Goal: Find specific page/section: Locate a particular part of the current website

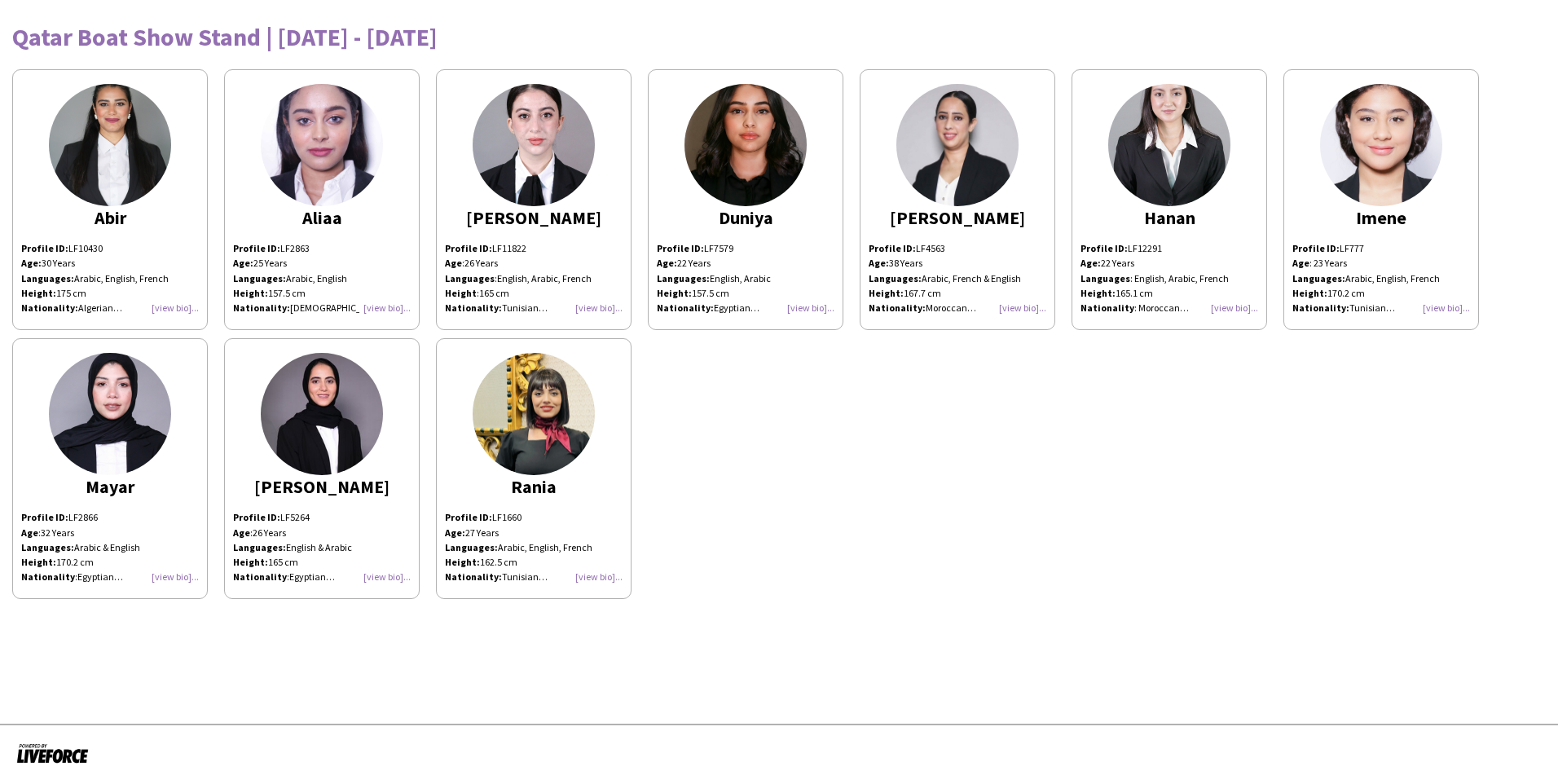
click at [1240, 307] on div "Profile ID: LF12291 Age: [DEMOGRAPHIC_DATA] Years Languages : English, Arabic, …" at bounding box center [1170, 278] width 178 height 74
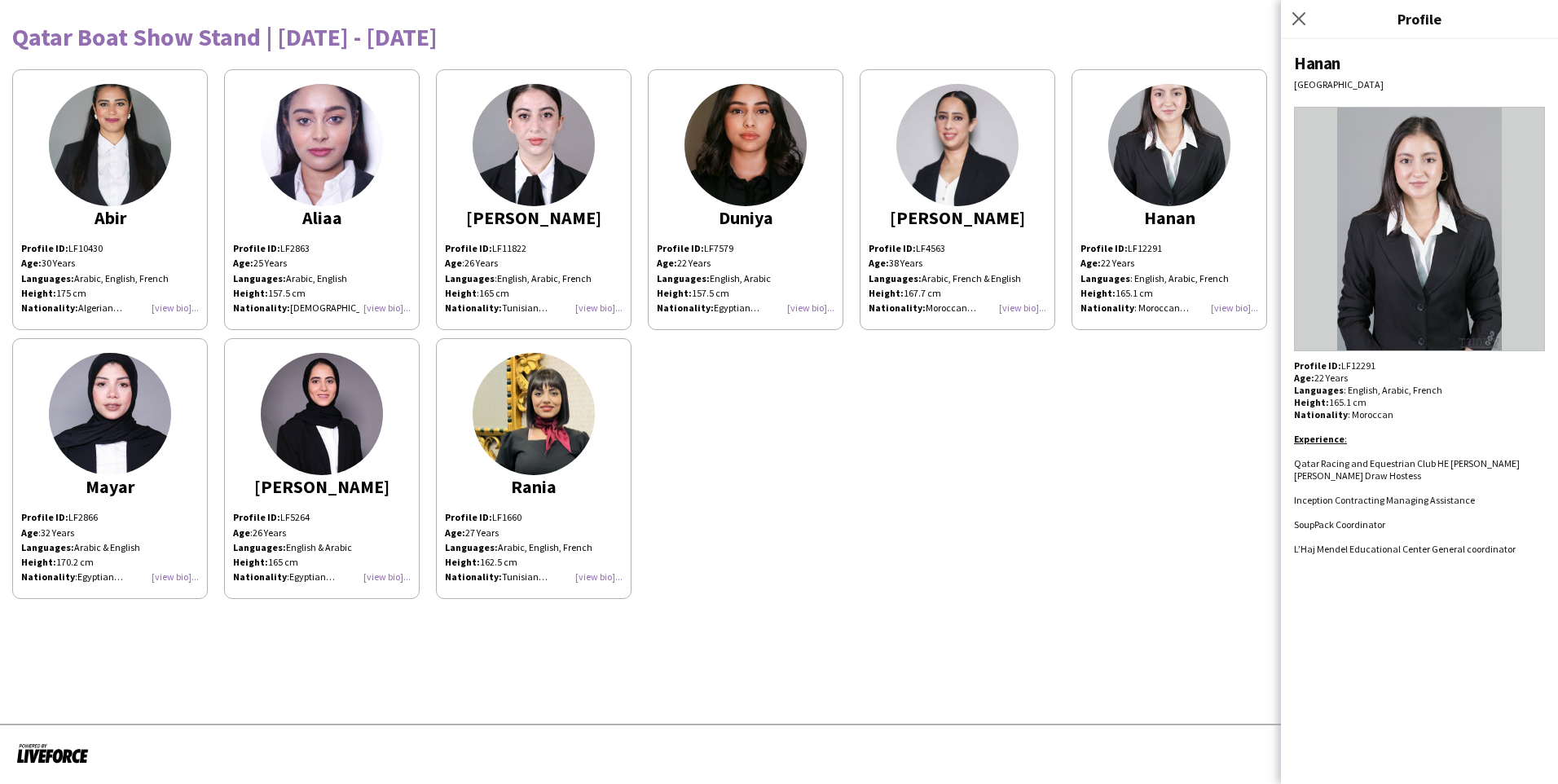
click at [1240, 307] on div "Profile ID: LF12291 Age: [DEMOGRAPHIC_DATA] Years Languages : English, Arabic, …" at bounding box center [1170, 278] width 178 height 74
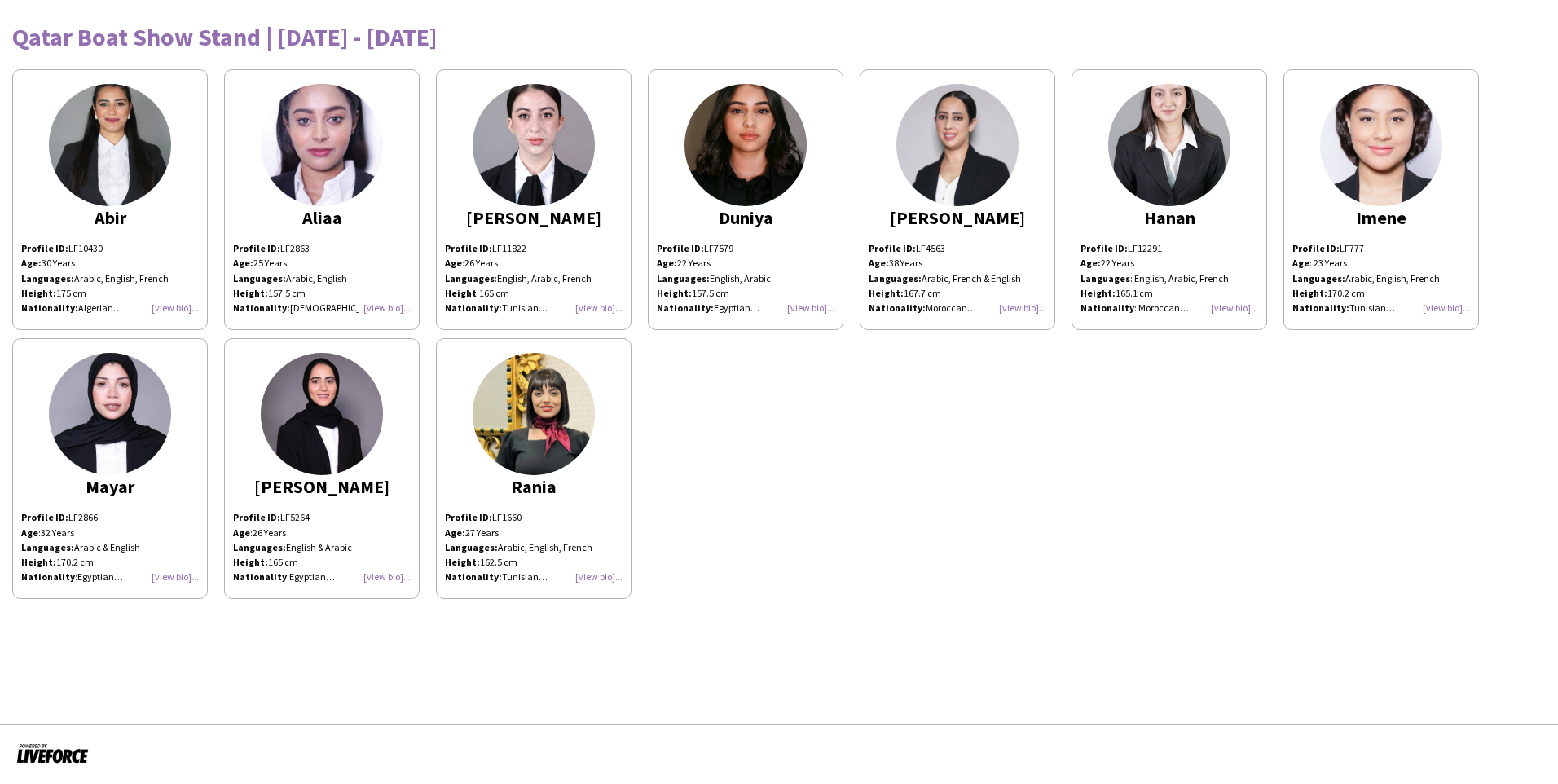
click at [169, 300] on div "Profile ID: LF10430 Age: [DEMOGRAPHIC_DATA] Years Languages: Arabic, English, F…" at bounding box center [110, 278] width 178 height 74
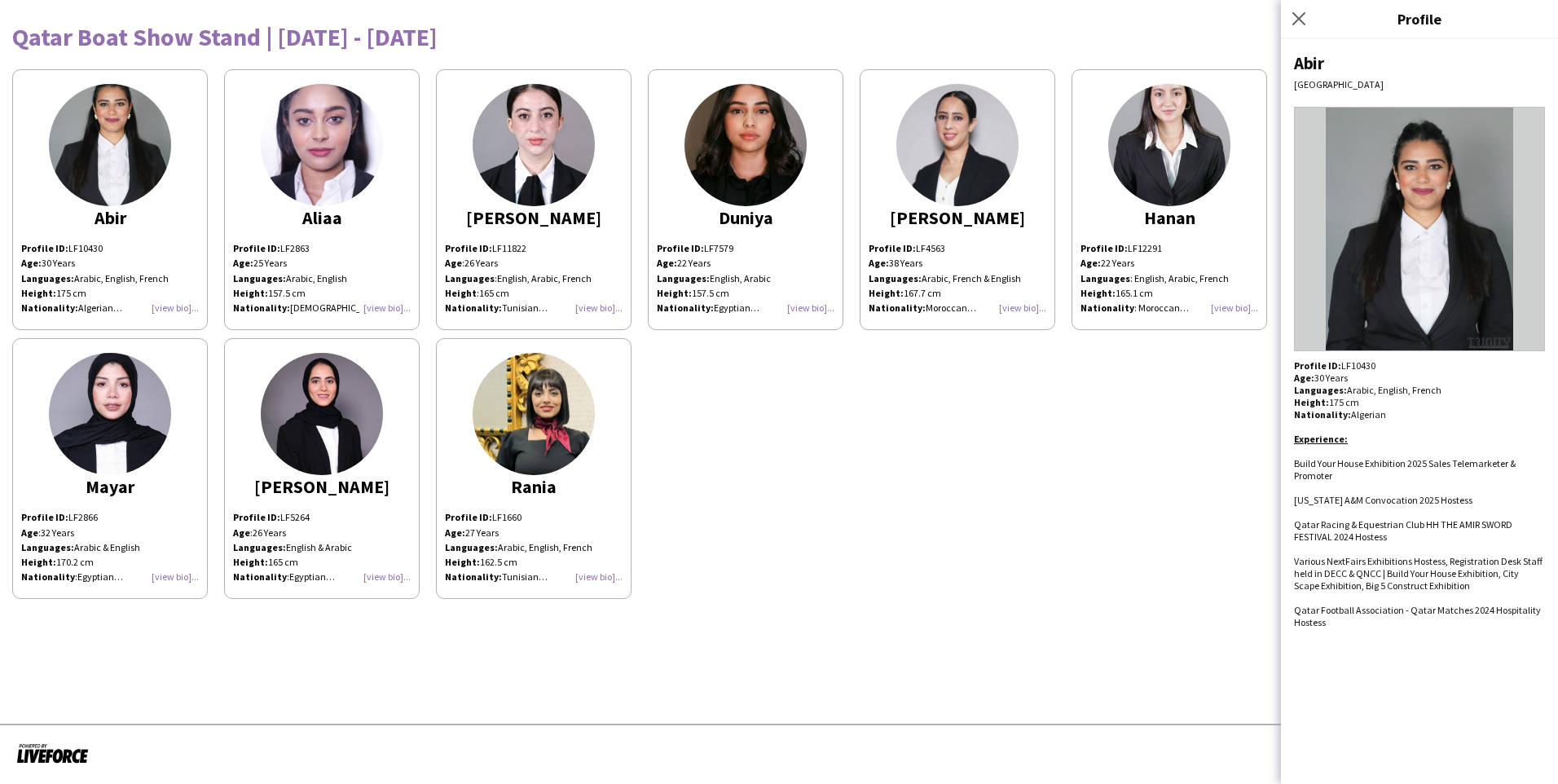
click at [169, 300] on div "Profile ID: LF10430 Age: [DEMOGRAPHIC_DATA] Years Languages: Arabic, English, F…" at bounding box center [110, 278] width 178 height 74
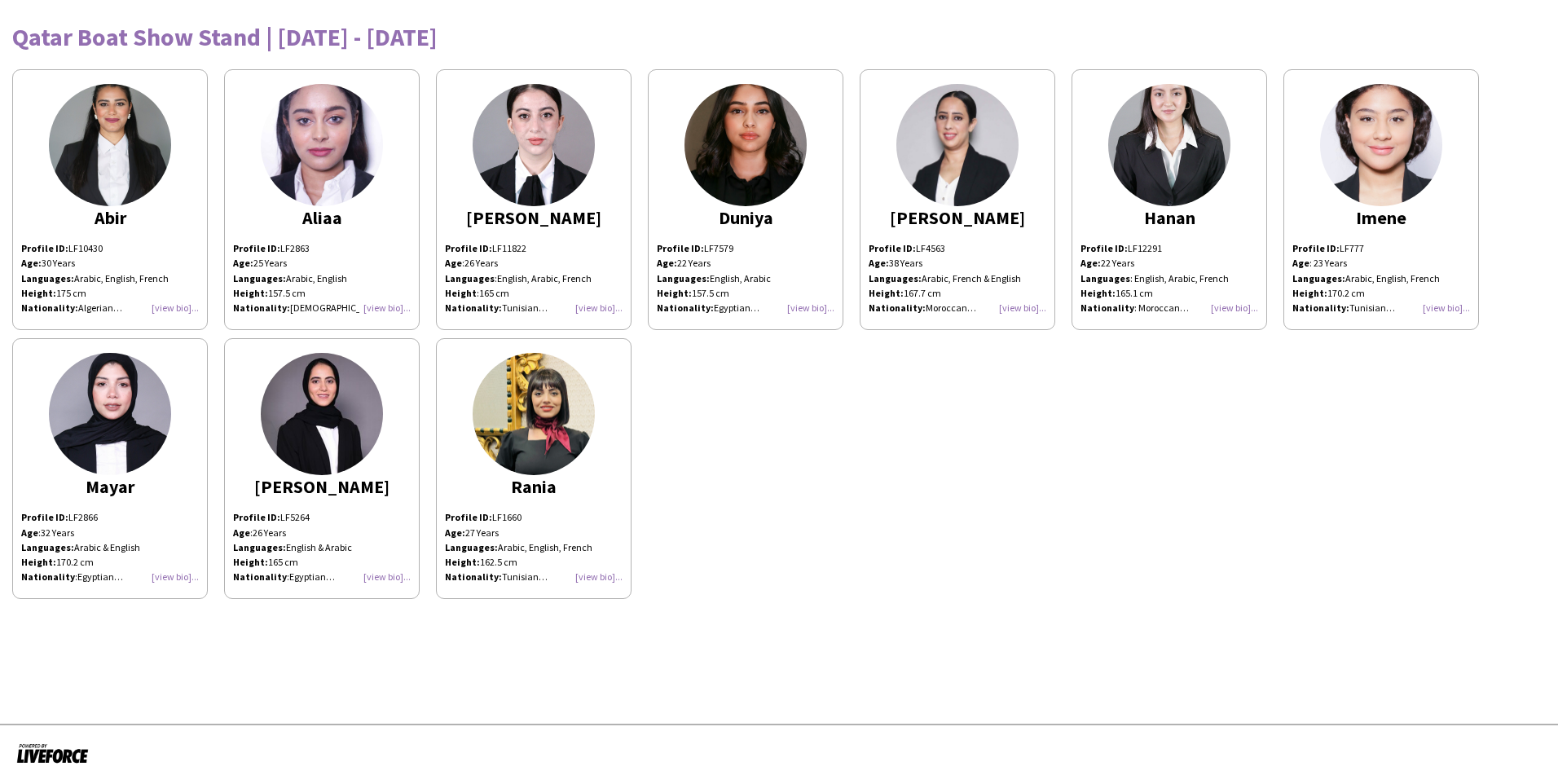
click at [821, 304] on div "Profile ID: LF7579 Age: [DEMOGRAPHIC_DATA] Years Languages: English, Arabic Hei…" at bounding box center [746, 278] width 178 height 74
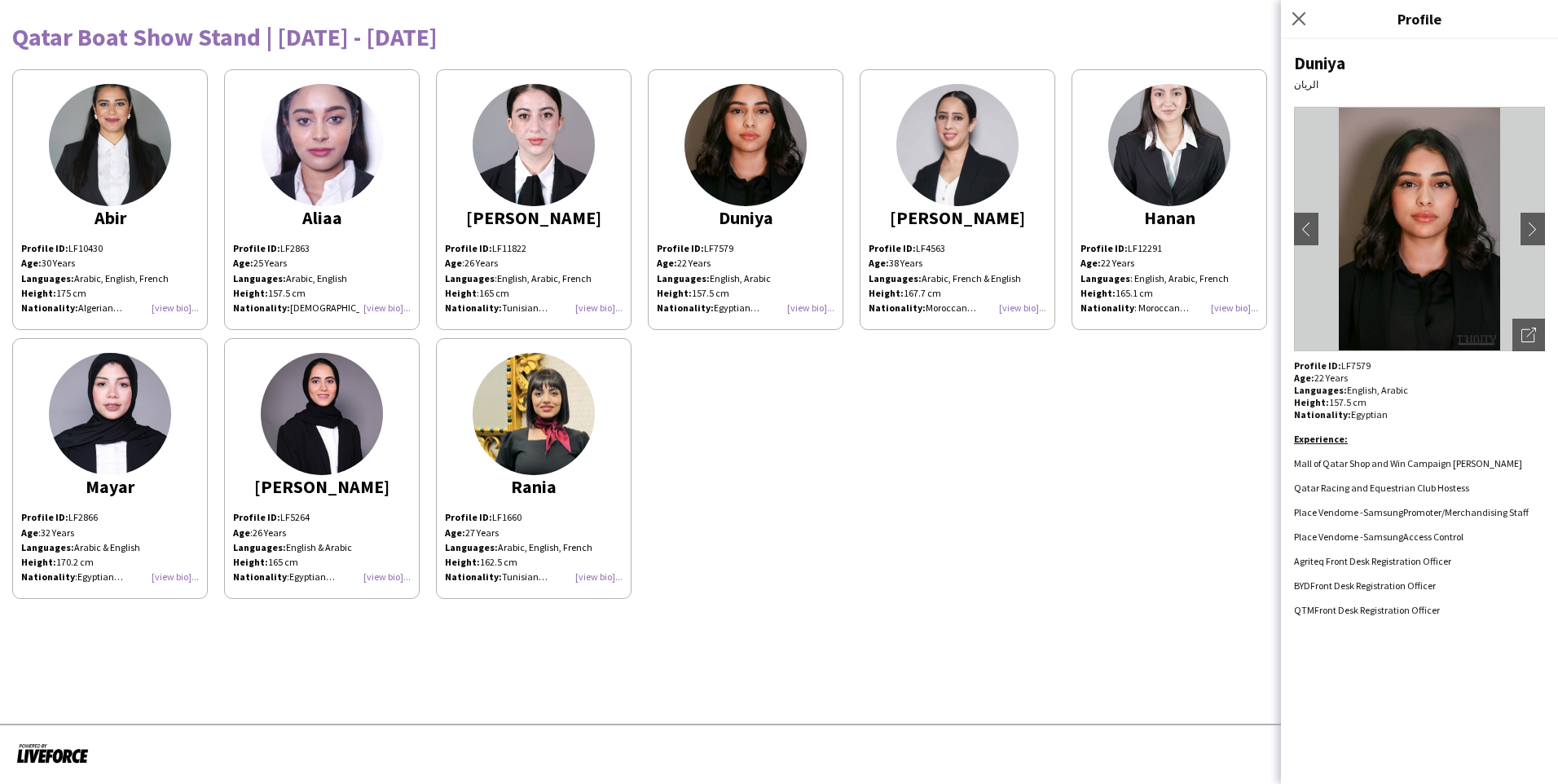
click at [821, 304] on div "Profile ID: LF7579 Age: [DEMOGRAPHIC_DATA] Years Languages: English, Arabic Hei…" at bounding box center [746, 278] width 178 height 74
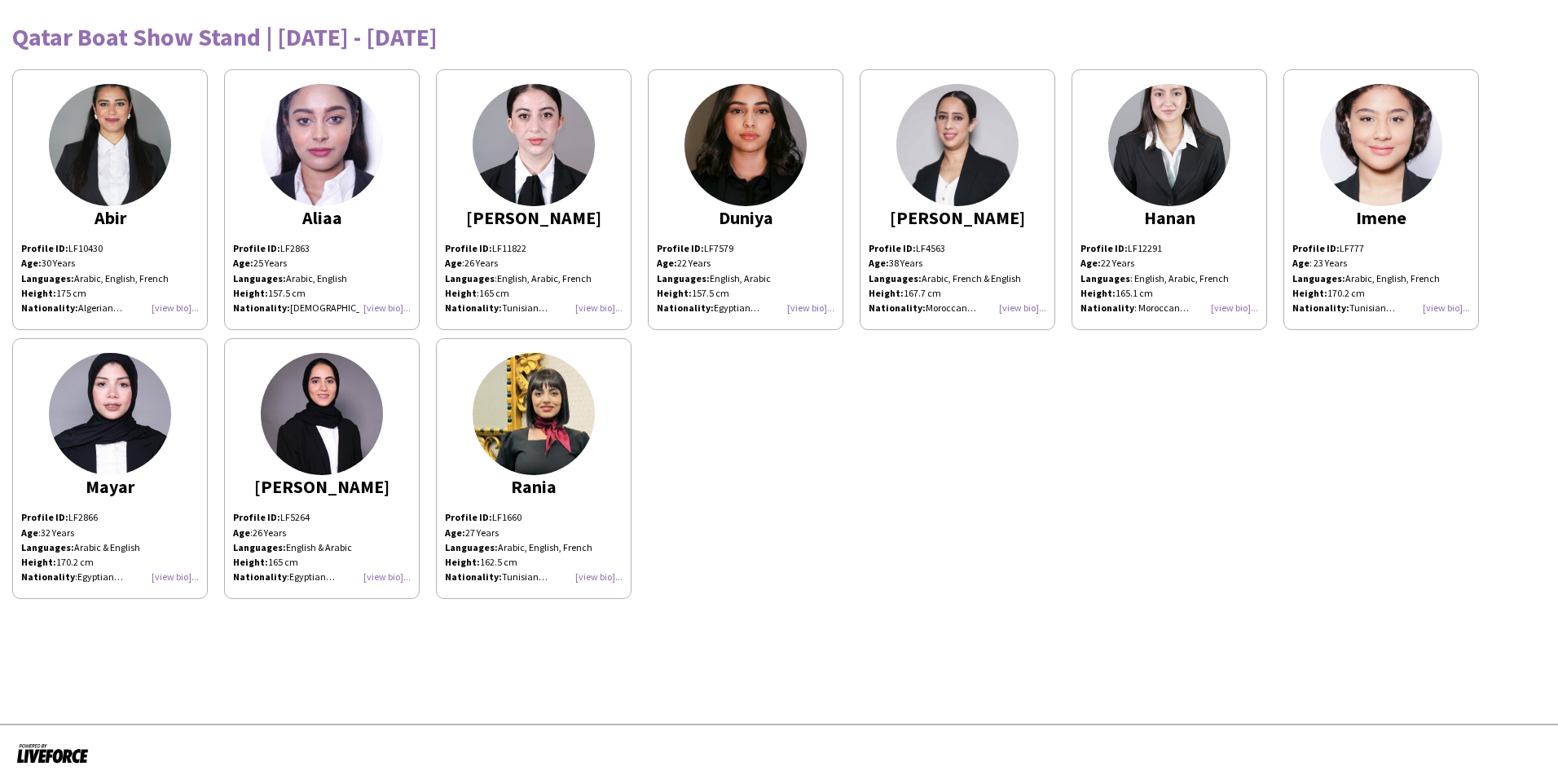
click at [393, 305] on div "Profile ID: LF2863 Age: [DEMOGRAPHIC_DATA] Years Languages: Arabic, English Hei…" at bounding box center [322, 278] width 178 height 74
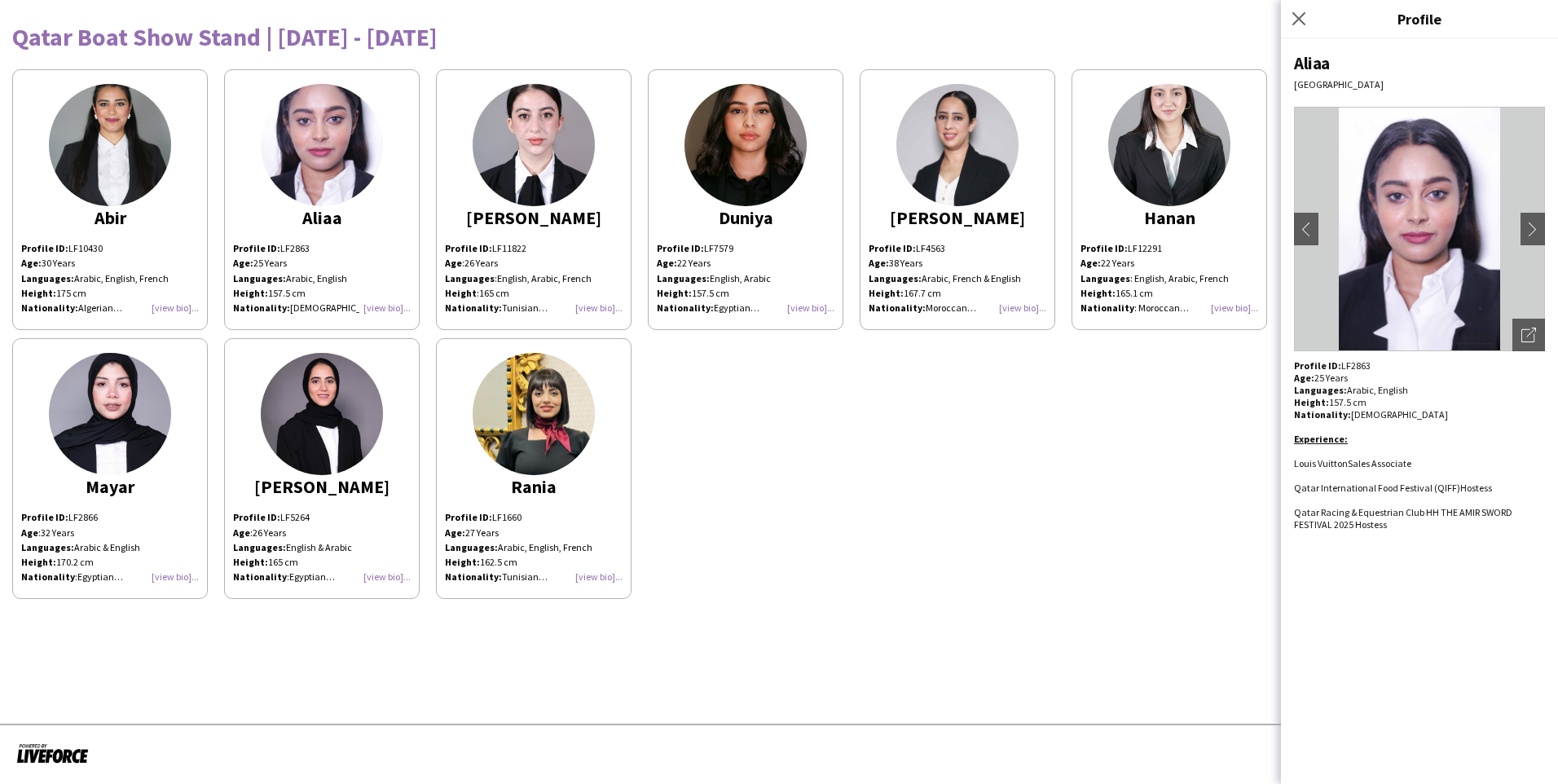
click at [393, 305] on div "Profile ID: LF2863 Age: [DEMOGRAPHIC_DATA] Years Languages: Arabic, English Hei…" at bounding box center [322, 278] width 178 height 74
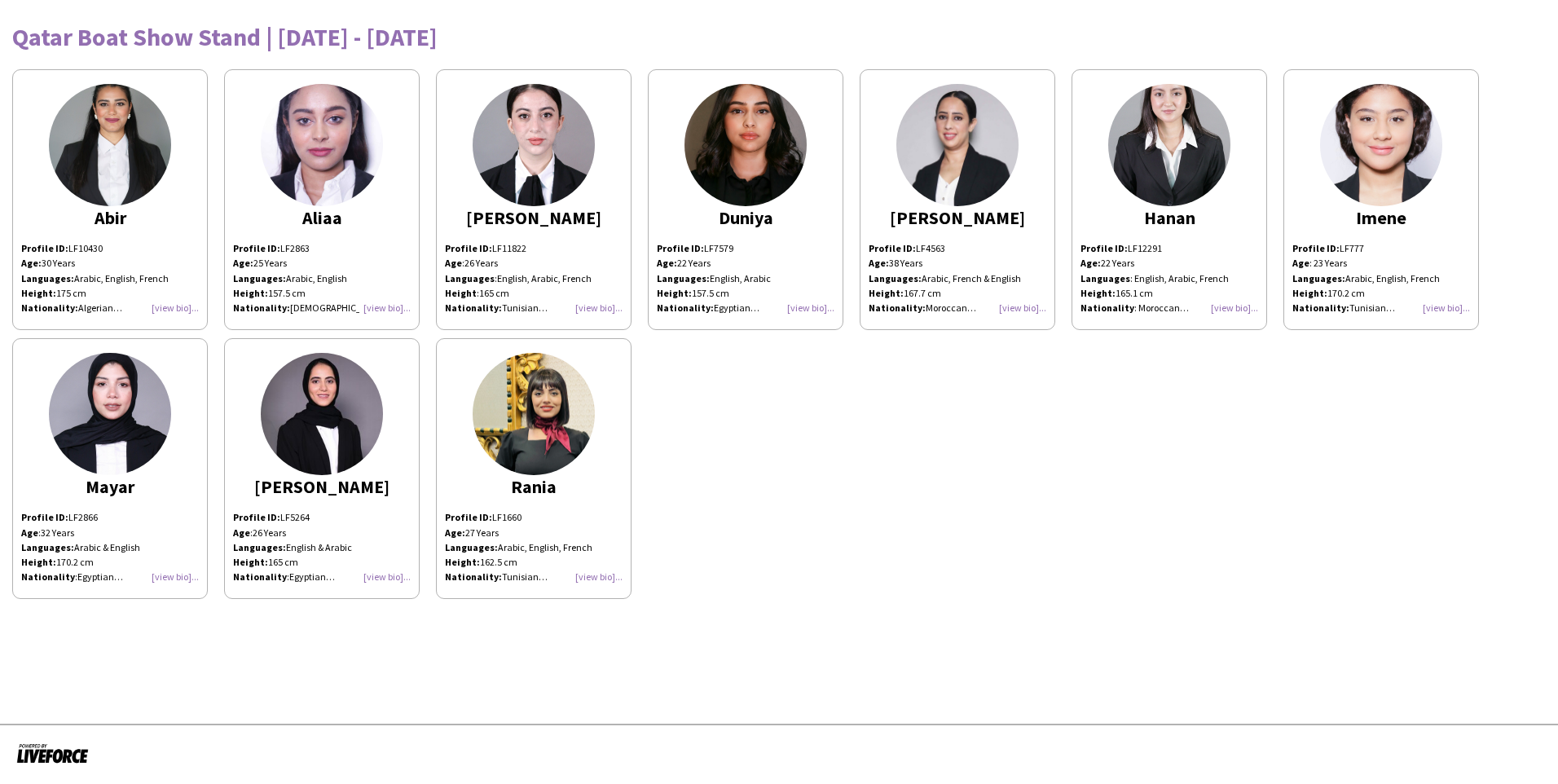
drag, startPoint x: 786, startPoint y: 221, endPoint x: 666, endPoint y: 211, distance: 120.4
click at [666, 211] on div "Duniya" at bounding box center [746, 217] width 178 height 14
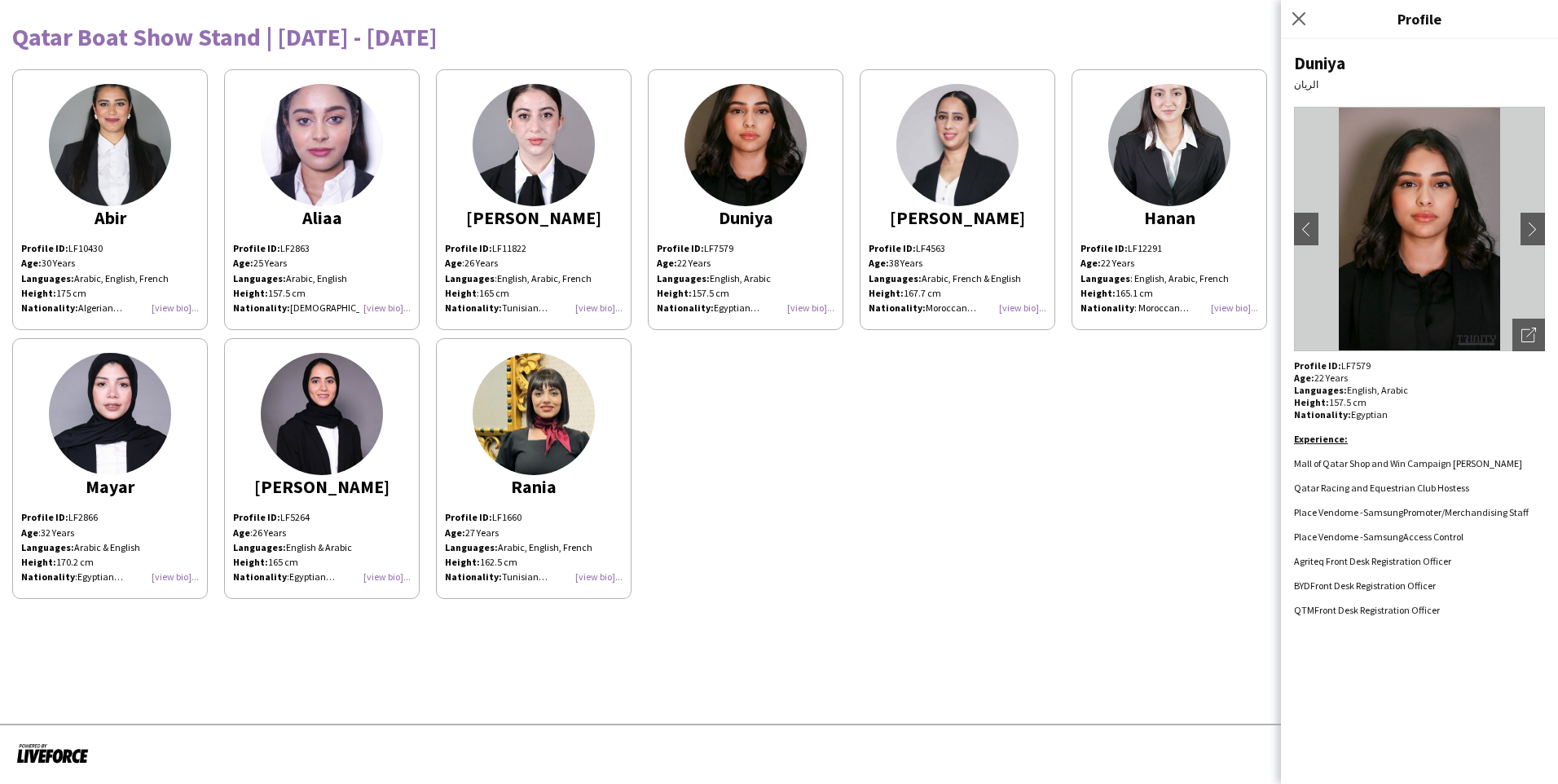
copy div "Duniya"
